Goal: Information Seeking & Learning: Understand process/instructions

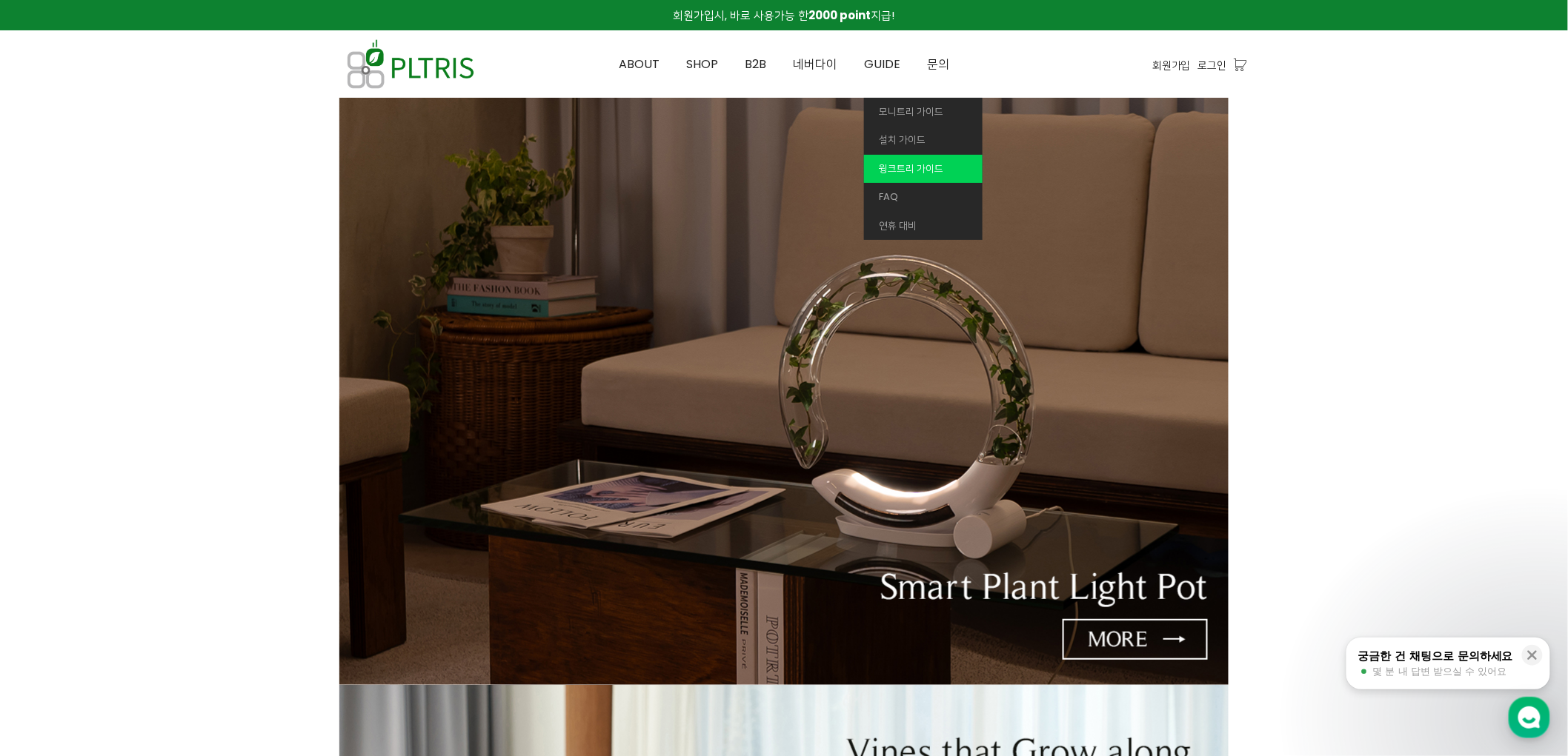
click at [898, 165] on span "윙크트리 가이드" at bounding box center [910, 169] width 64 height 14
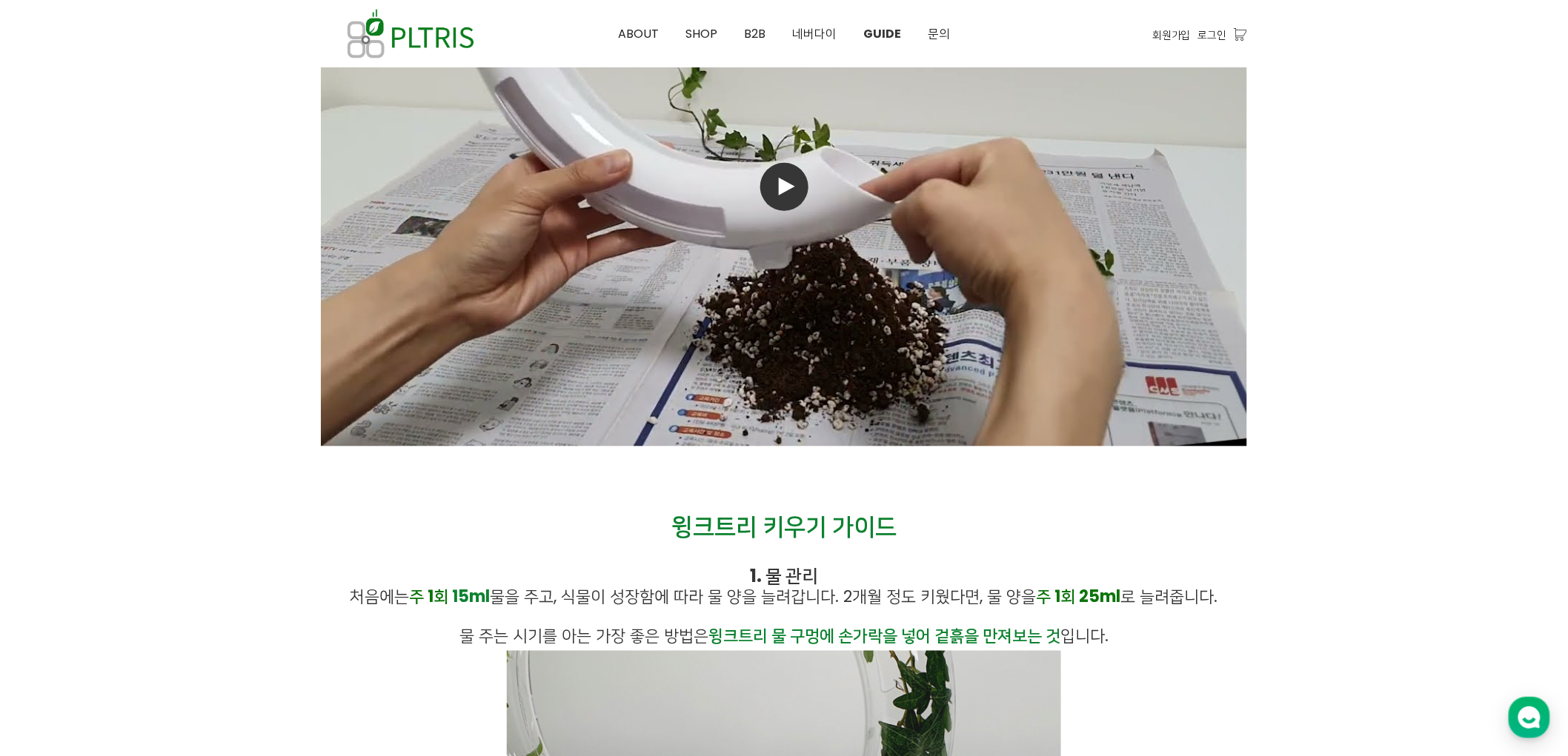
scroll to position [741, 0]
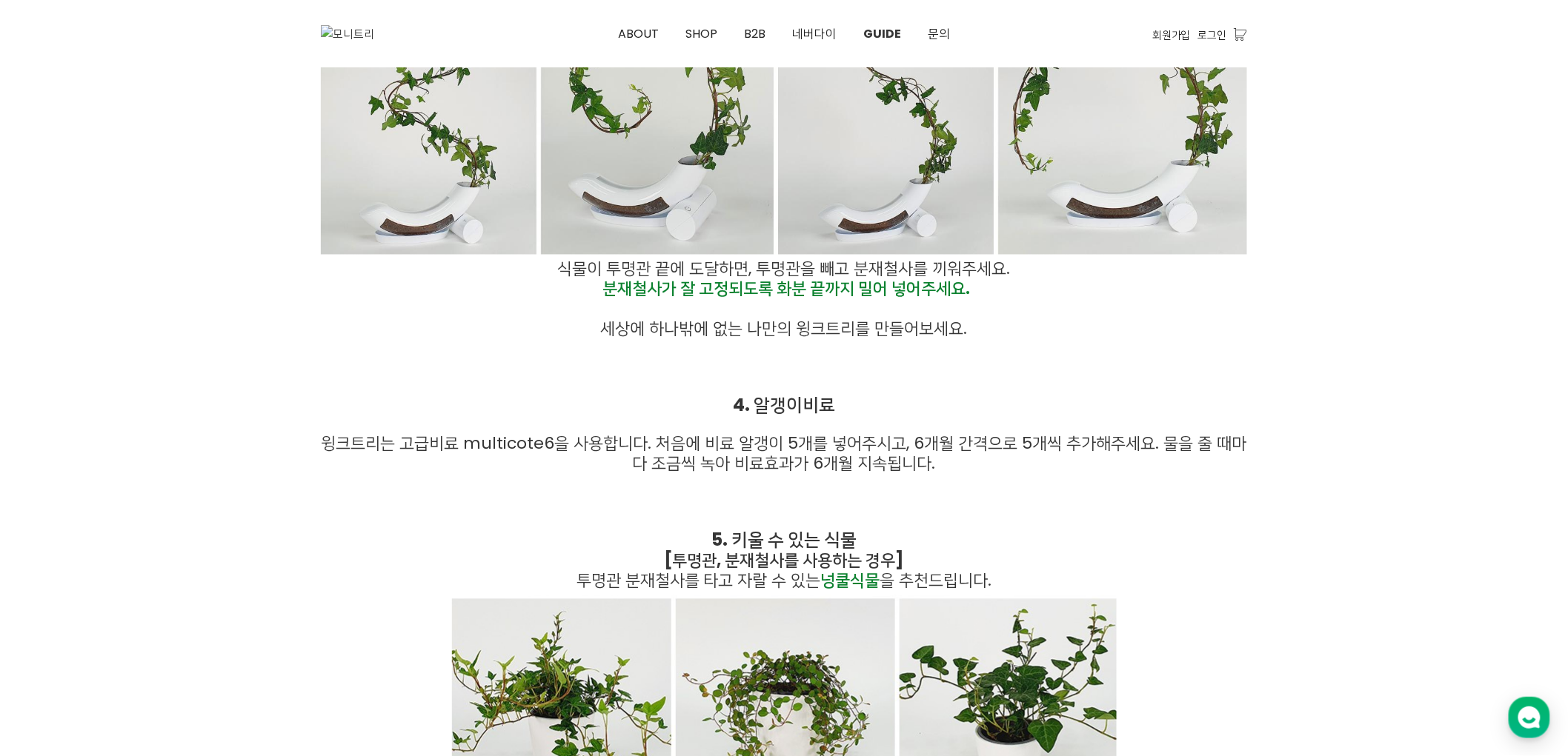
scroll to position [3539, 0]
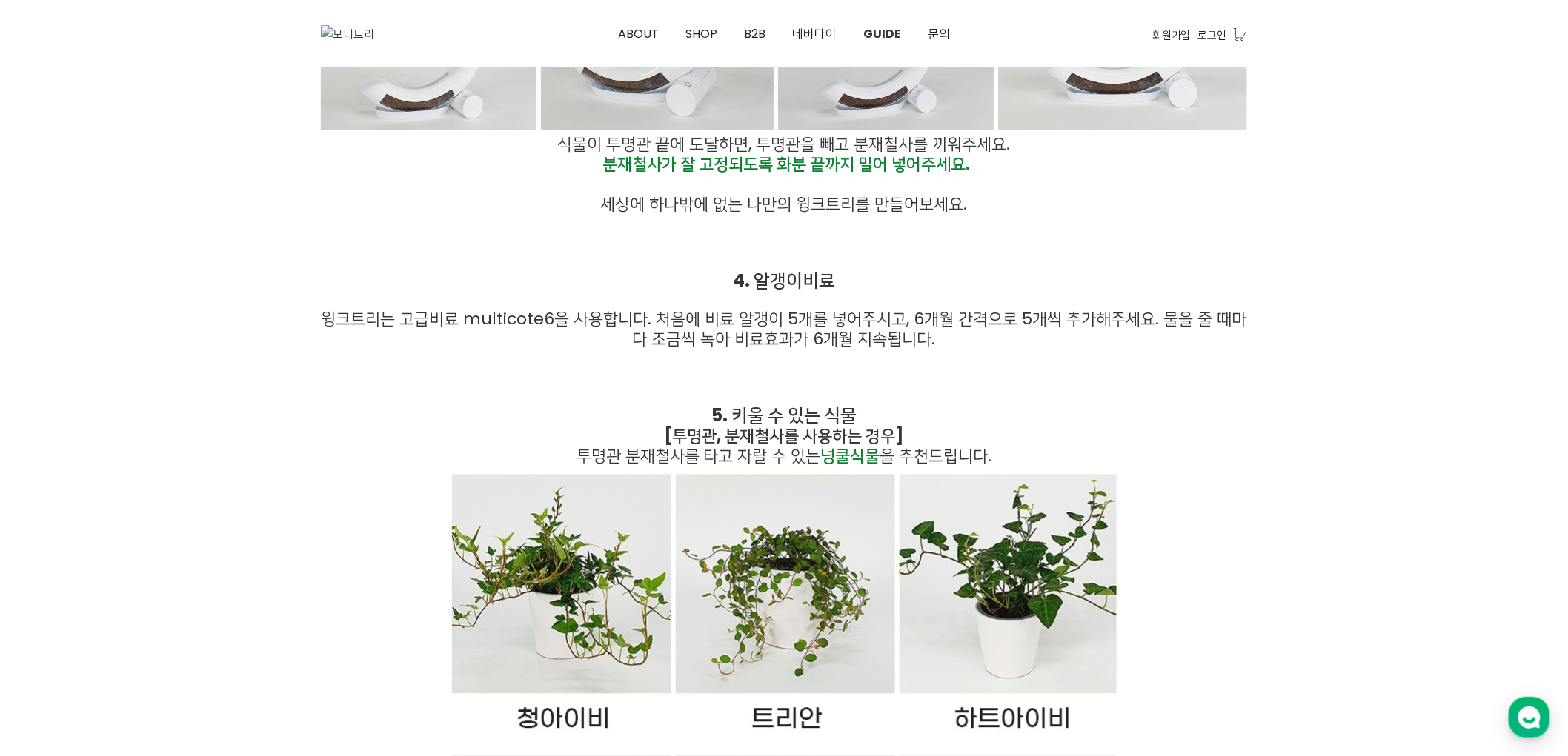
click at [775, 290] on strong "4. 알갱이비료" at bounding box center [784, 280] width 102 height 25
click at [781, 322] on span "윙크트리는 고급비료 multicote6을 사용합니다. 처음에 비료 알갱이 5개를 넣어주시고, 6개월 간격으로 5개씩 추가해주세요. 물을 줄 때…" at bounding box center [784, 329] width 926 height 43
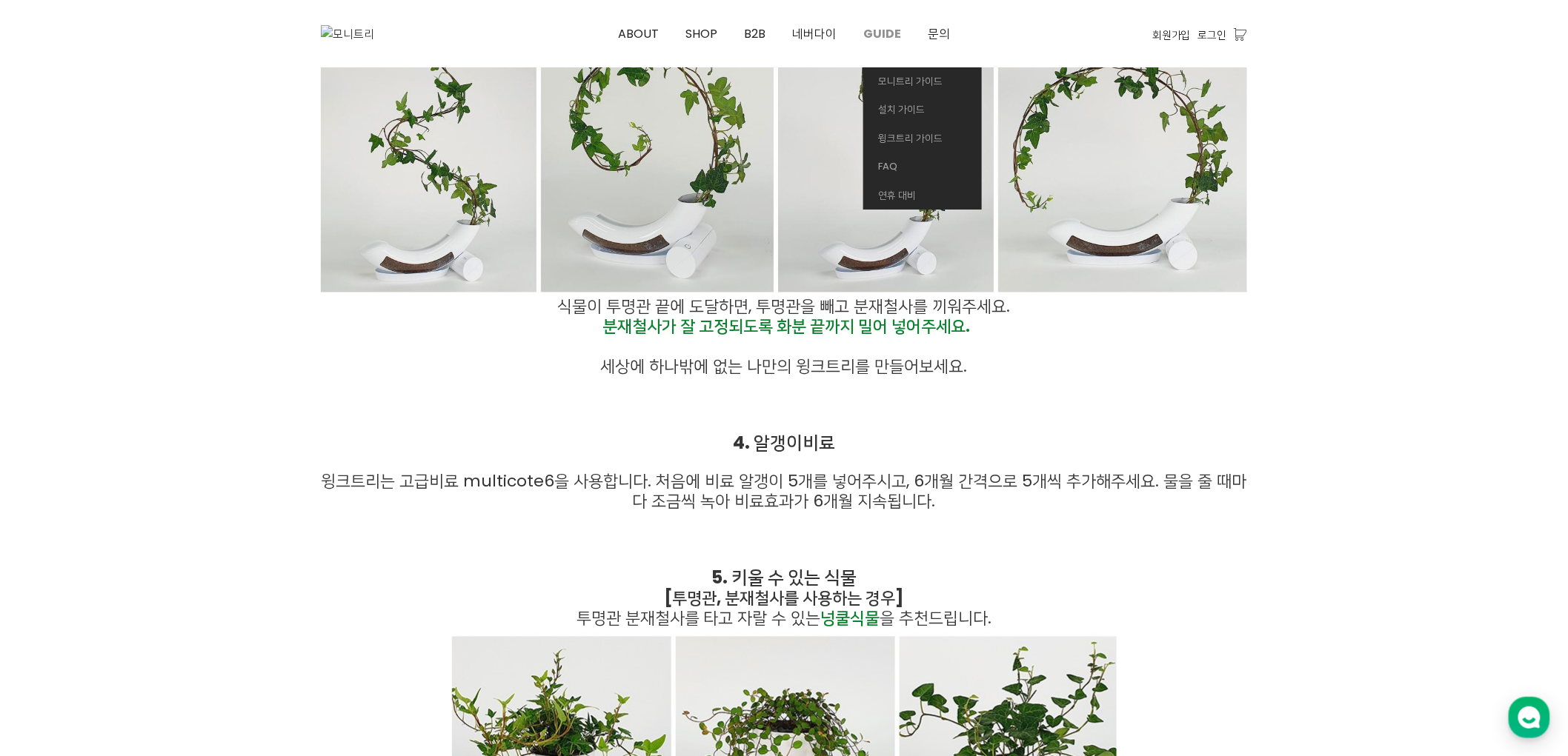
scroll to position [3375, 0]
